Goal: Task Accomplishment & Management: Complete application form

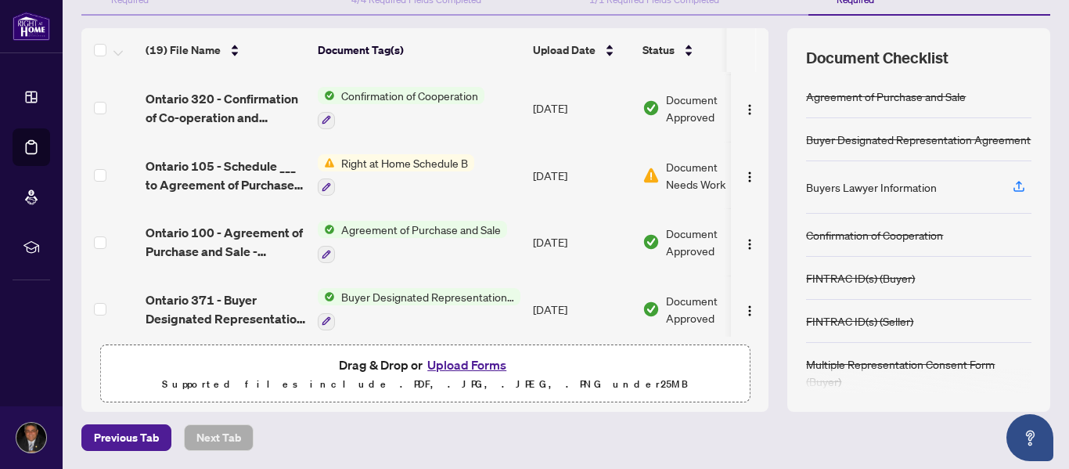
scroll to position [854, 0]
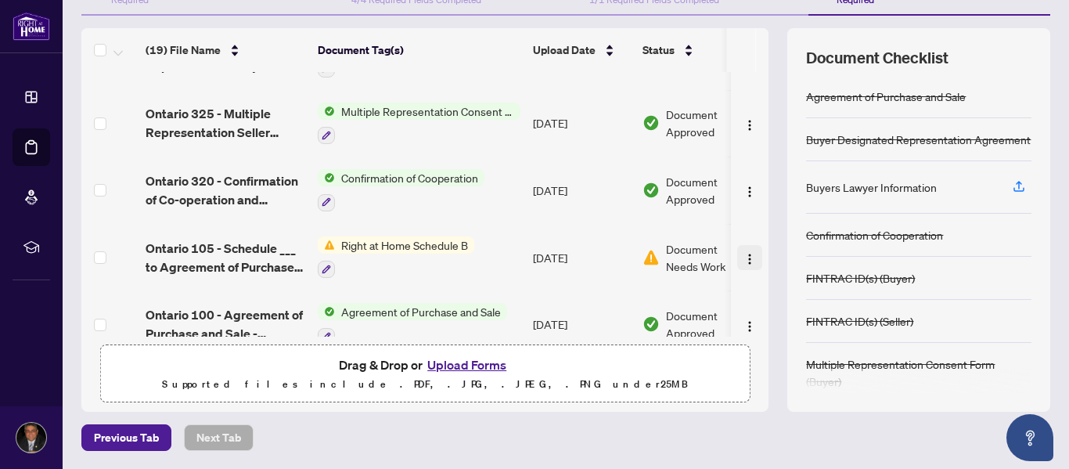
click at [744, 254] on img "button" at bounding box center [750, 259] width 13 height 13
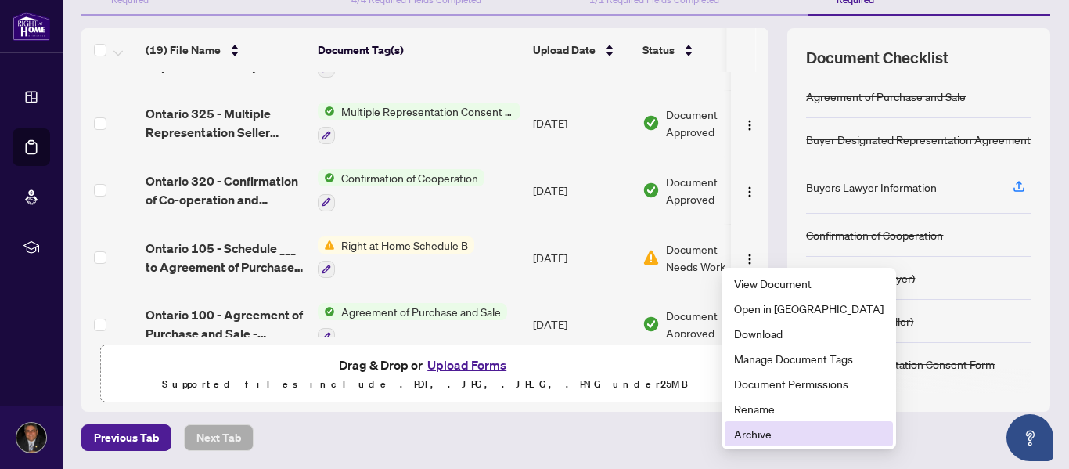
click at [740, 443] on li "Archive" at bounding box center [809, 433] width 168 height 25
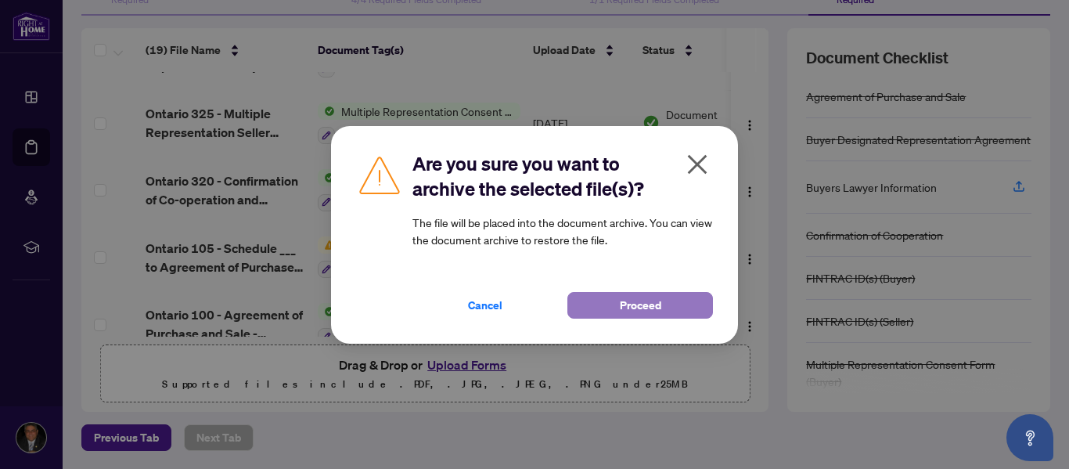
click at [638, 304] on span "Proceed" at bounding box center [640, 305] width 41 height 25
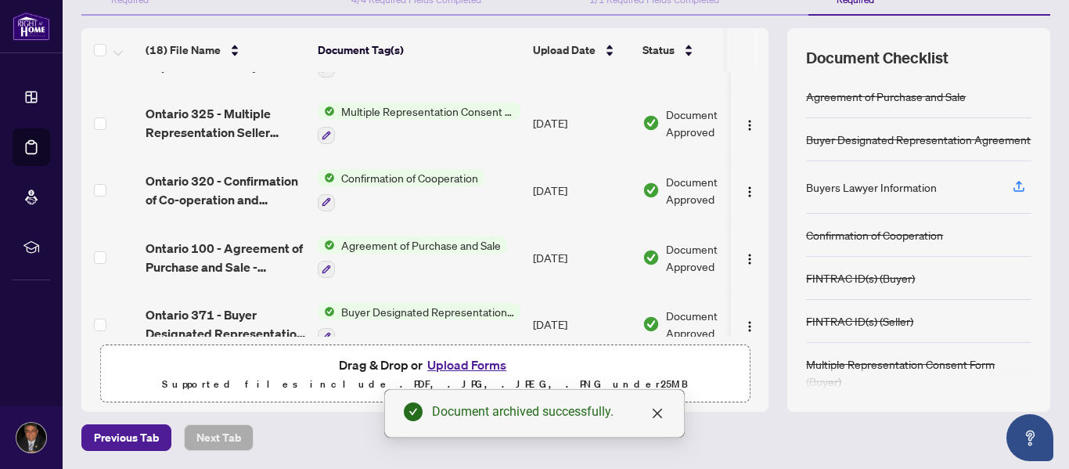
click at [467, 359] on button "Upload Forms" at bounding box center [467, 365] width 88 height 20
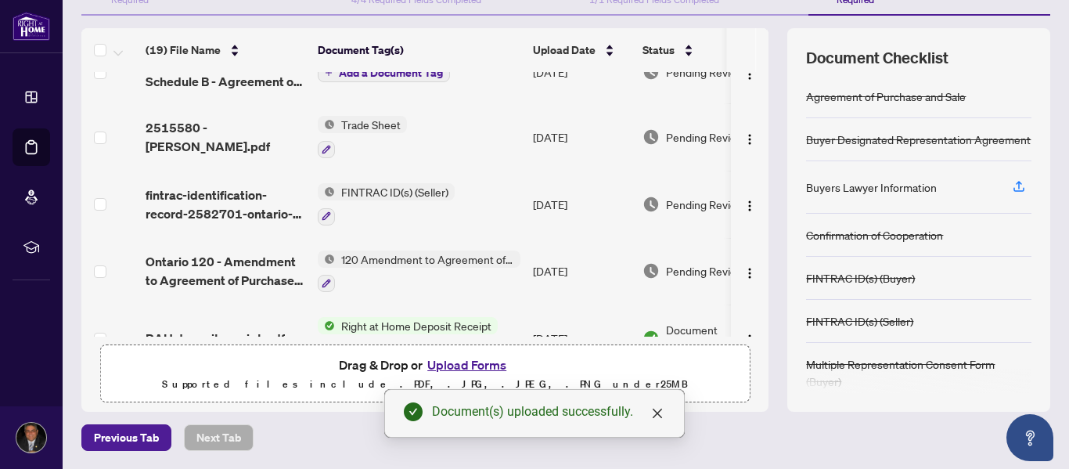
scroll to position [0, 0]
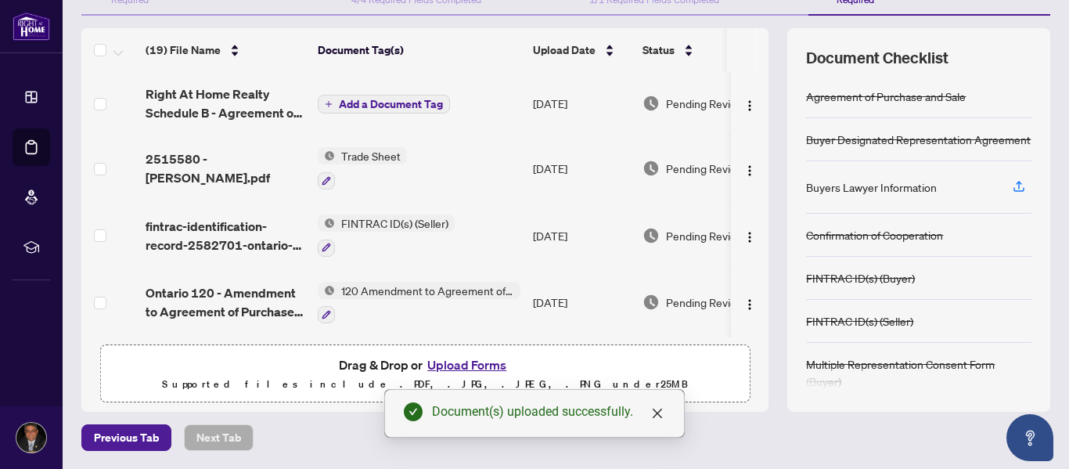
click at [381, 104] on span "Add a Document Tag" at bounding box center [391, 104] width 104 height 11
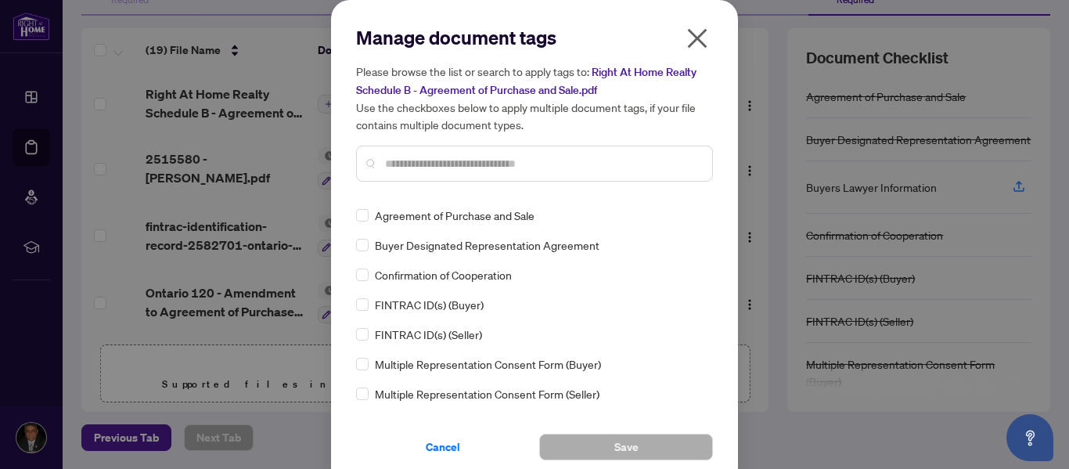
click at [385, 169] on input "text" at bounding box center [542, 163] width 315 height 17
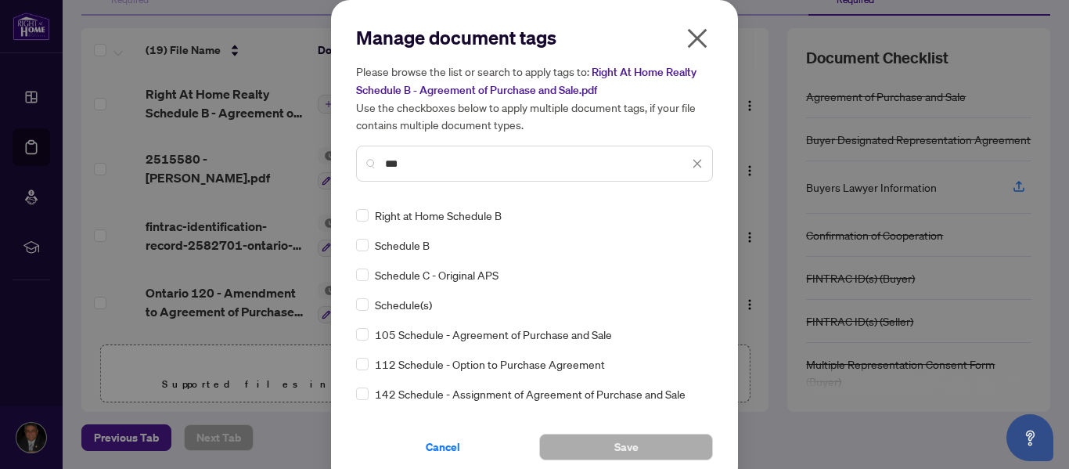
type input "***"
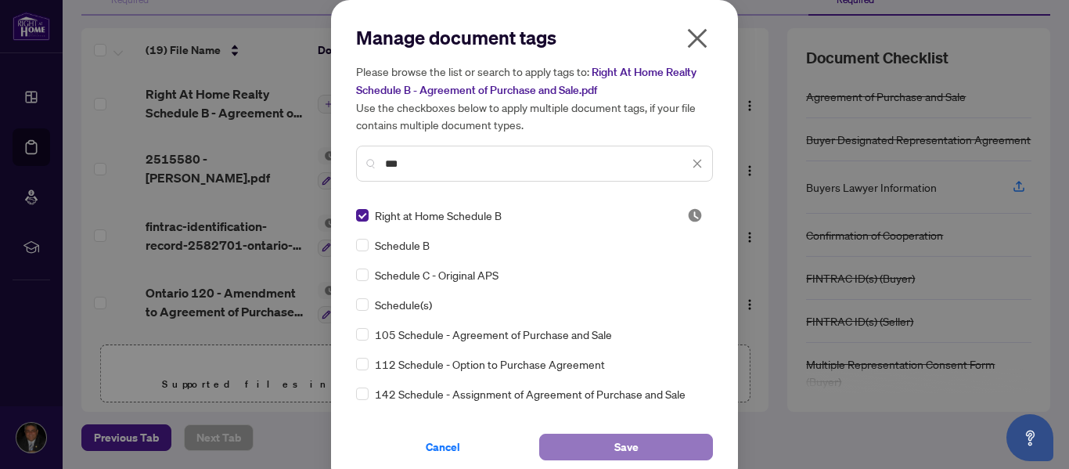
click at [619, 442] on span "Save" at bounding box center [627, 447] width 24 height 25
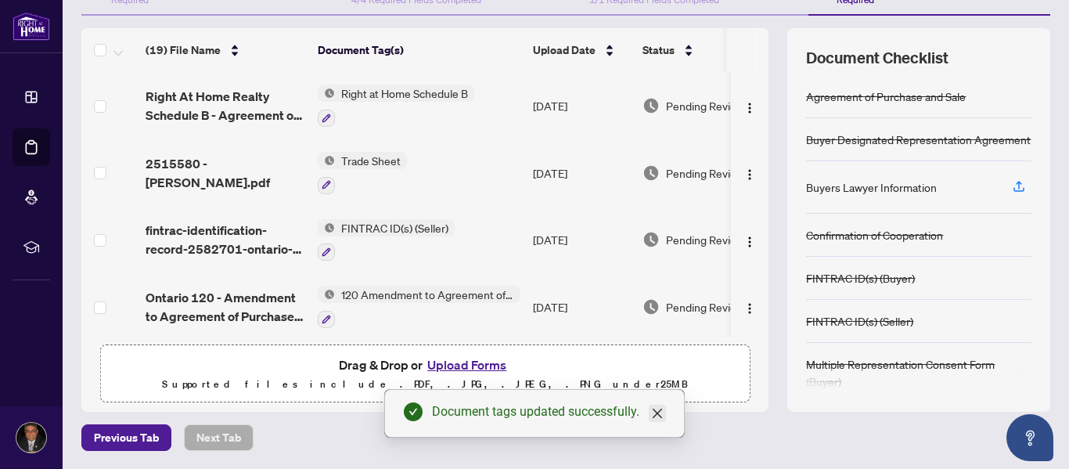
click at [658, 418] on icon "close" at bounding box center [657, 413] width 13 height 13
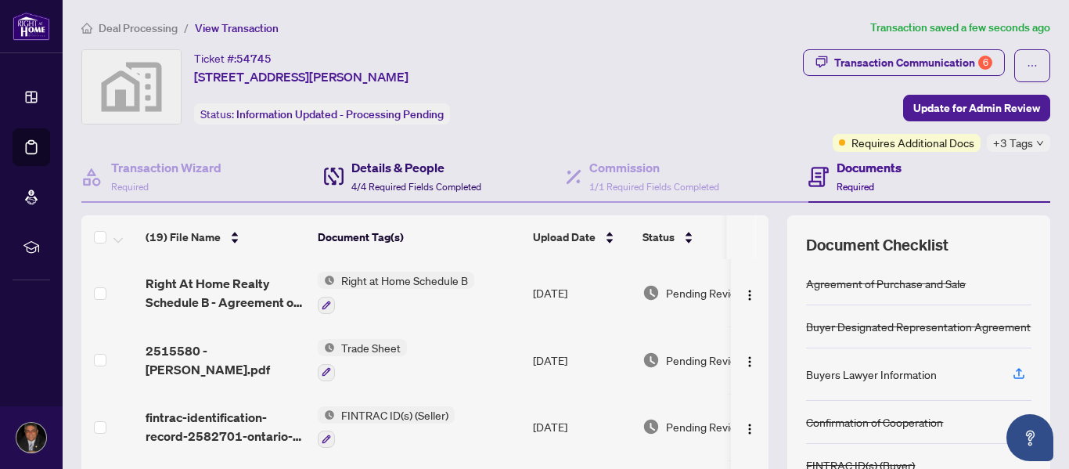
click at [401, 193] on div "Details & People 4/4 Required Fields Completed" at bounding box center [417, 176] width 130 height 37
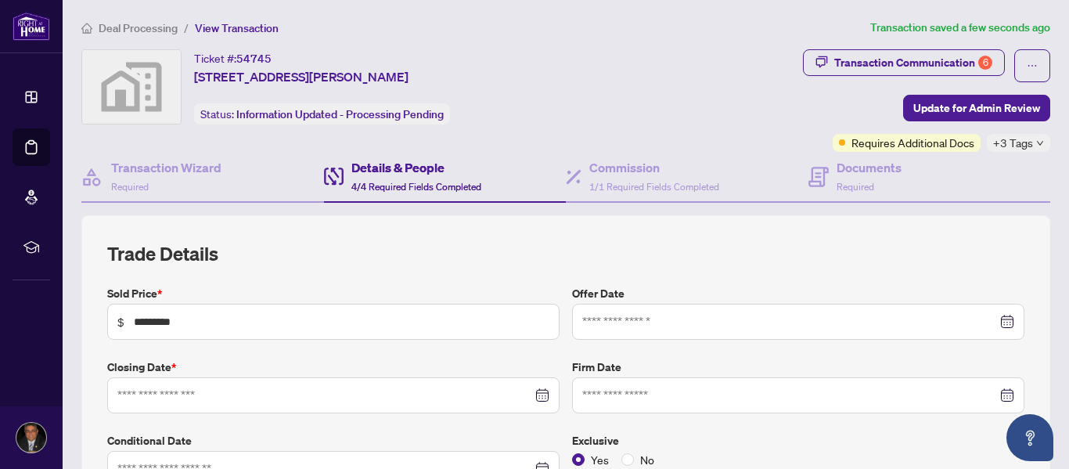
type input "**********"
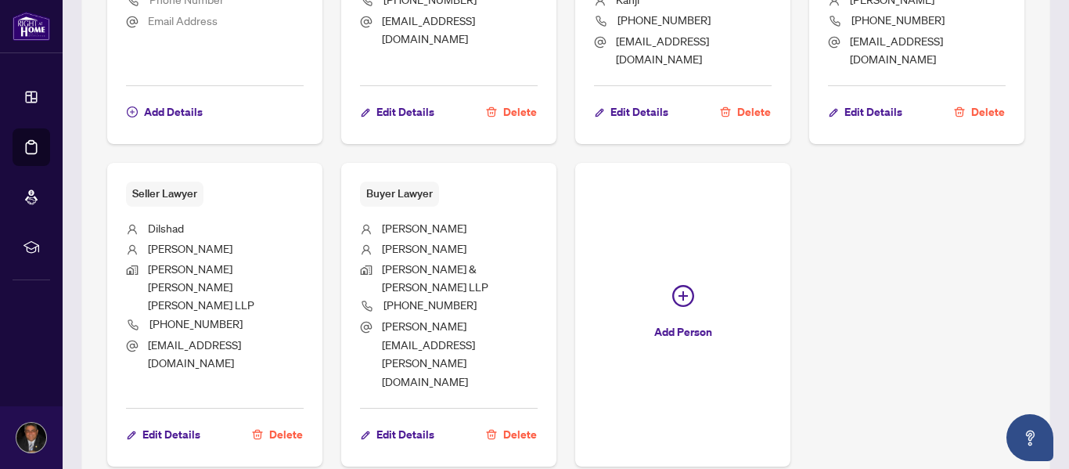
scroll to position [1167, 0]
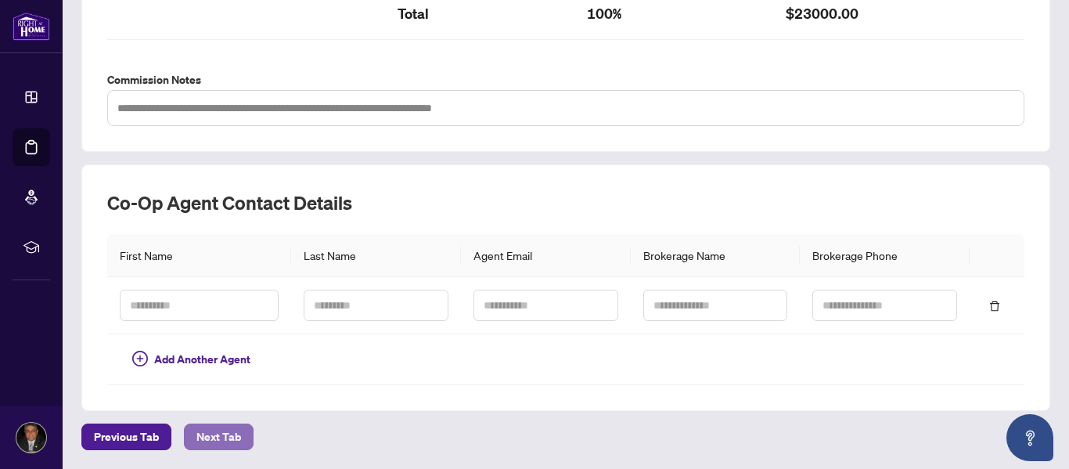
scroll to position [565, 0]
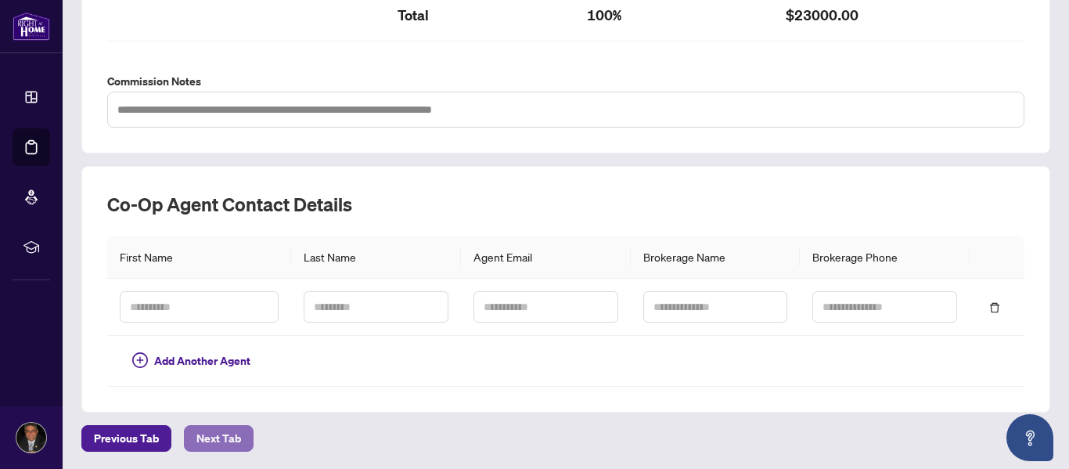
click at [189, 435] on button "Next Tab" at bounding box center [219, 438] width 70 height 27
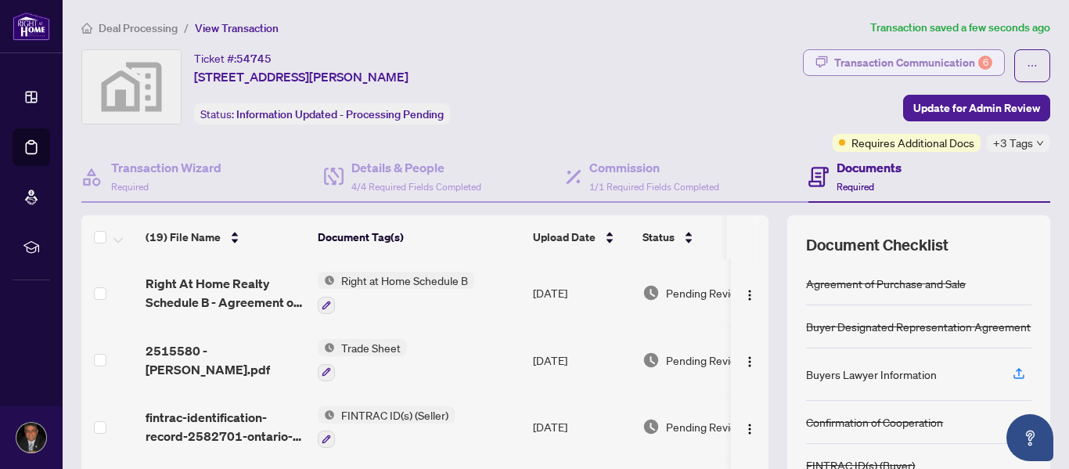
click at [916, 67] on div "Transaction Communication 6" at bounding box center [914, 62] width 158 height 25
type textarea "**********"
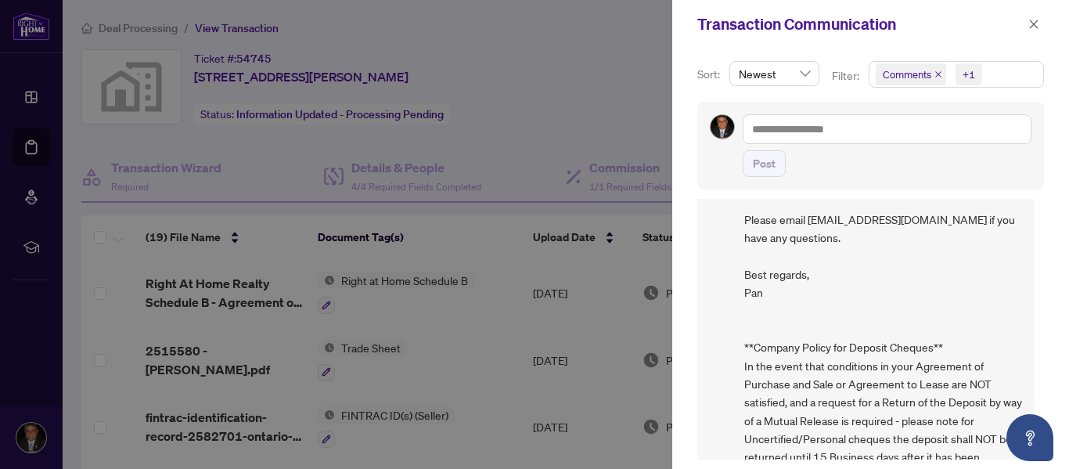
scroll to position [1305, 0]
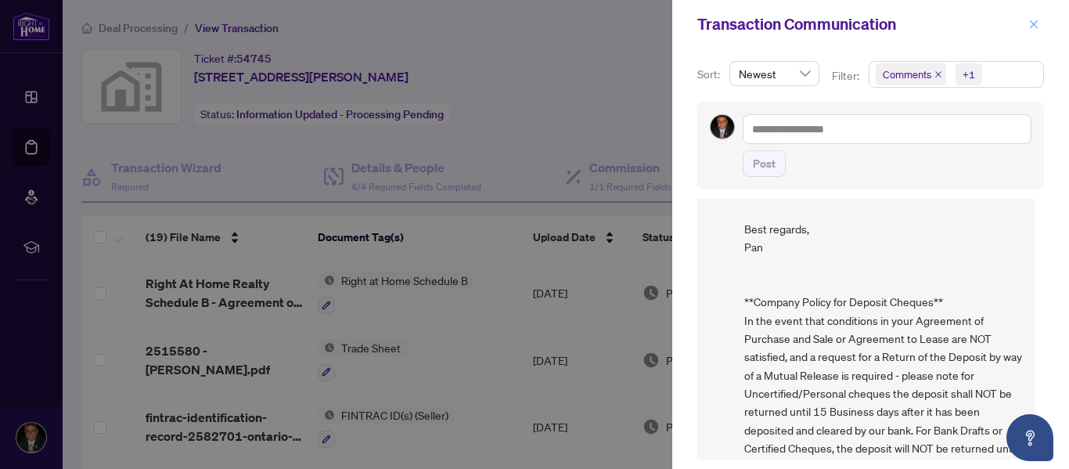
click at [1041, 27] on button "button" at bounding box center [1034, 24] width 20 height 19
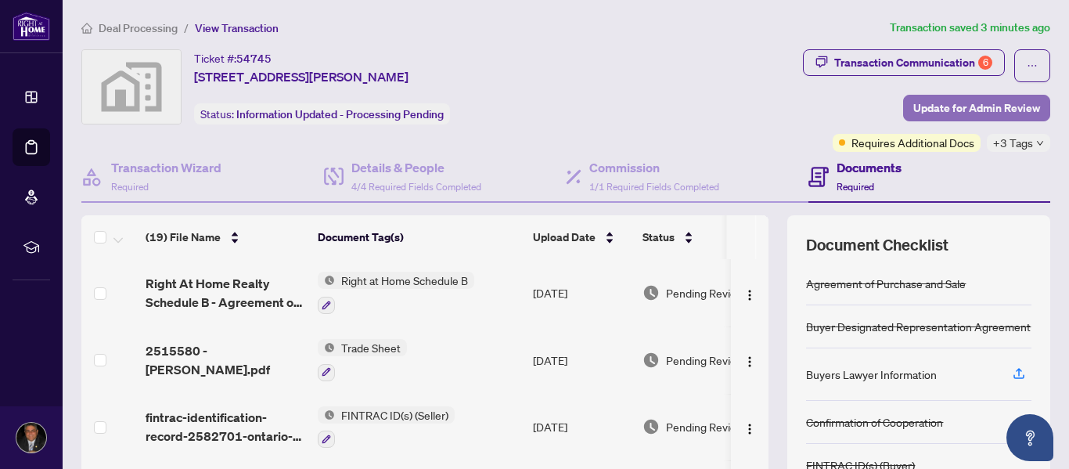
click at [1001, 96] on span "Update for Admin Review" at bounding box center [977, 108] width 127 height 25
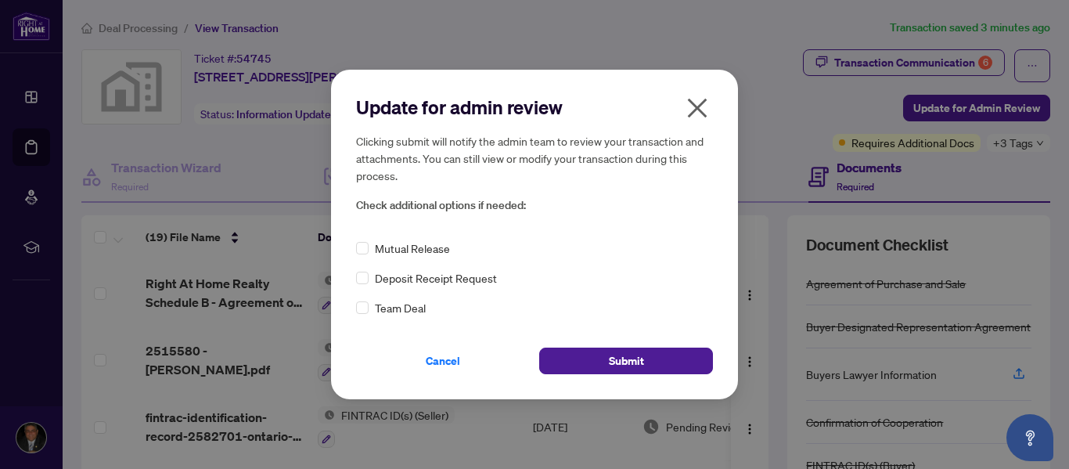
click at [1018, 150] on div "Update for admin review Clicking submit will notify the admin team to review yo…" at bounding box center [534, 234] width 1069 height 469
click at [612, 352] on span "Submit" at bounding box center [626, 360] width 35 height 25
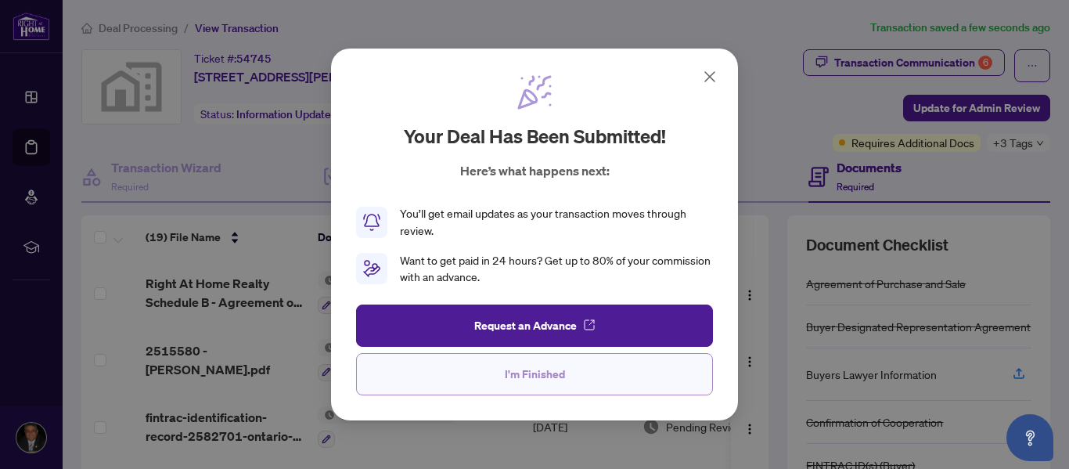
click at [538, 388] on button "I'm Finished" at bounding box center [534, 374] width 357 height 42
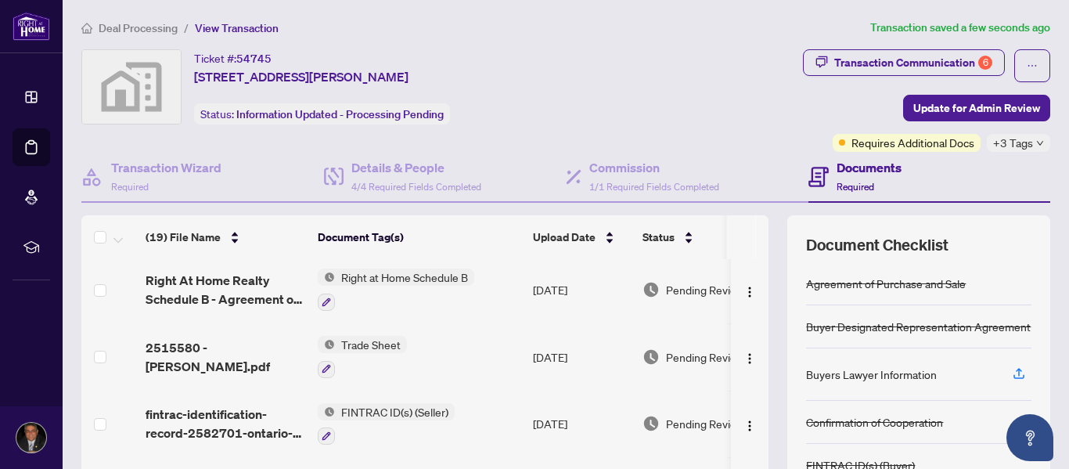
scroll to position [0, 0]
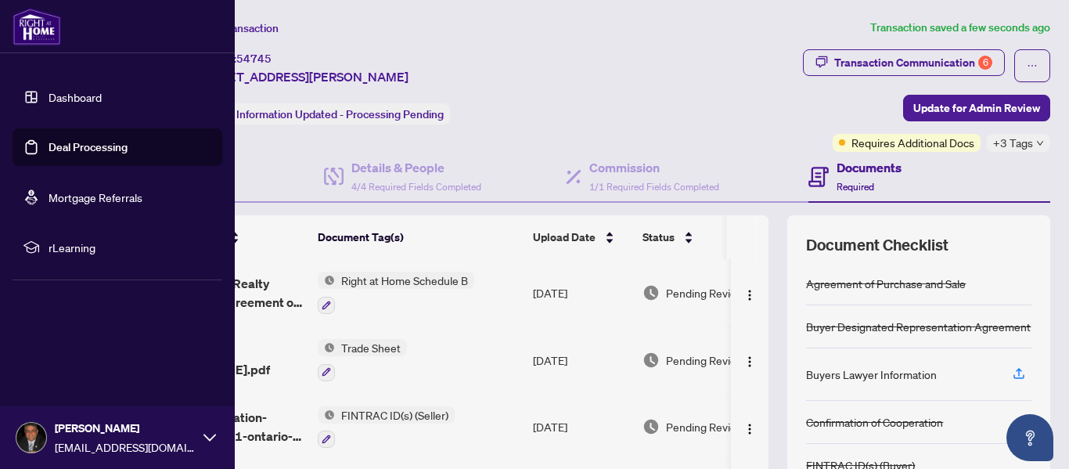
click at [56, 95] on link "Dashboard" at bounding box center [75, 97] width 53 height 14
